Goal: Transaction & Acquisition: Purchase product/service

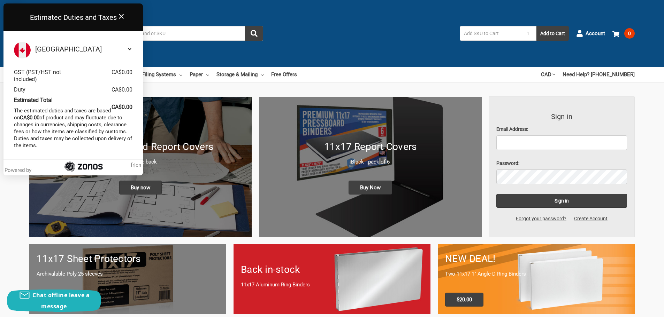
click at [121, 12] on icon "Close" at bounding box center [121, 16] width 8 height 8
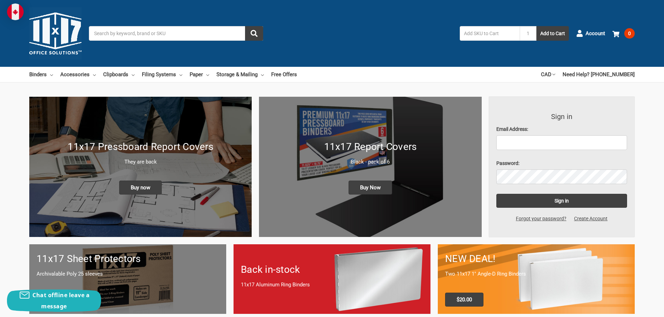
click at [120, 38] on input "Search" at bounding box center [176, 33] width 174 height 15
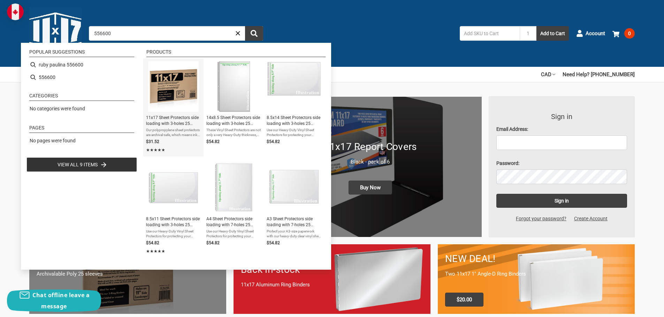
type input "556600"
click at [171, 119] on span "11x17 Sheet Protectors side loading with 3-holes 25 Sleeves Durable Archival sa…" at bounding box center [173, 121] width 55 height 12
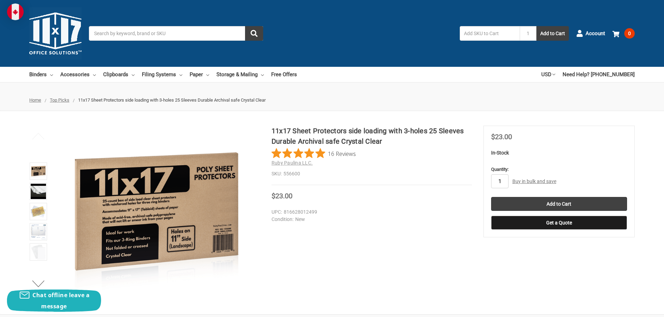
click at [504, 180] on input "1" at bounding box center [499, 182] width 17 height 14
type input "8"
click at [559, 202] on input "Add to Cart" at bounding box center [559, 204] width 136 height 14
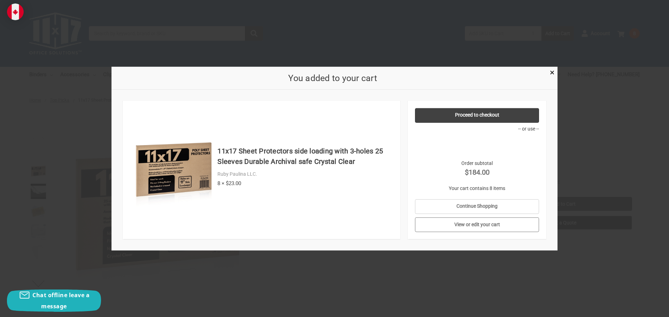
click at [479, 229] on link "View or edit your cart" at bounding box center [477, 225] width 124 height 15
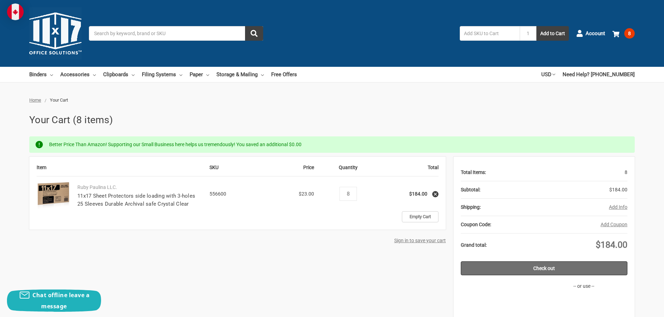
click at [525, 263] on link "Check out" at bounding box center [544, 269] width 167 height 14
